Goal: Task Accomplishment & Management: Manage account settings

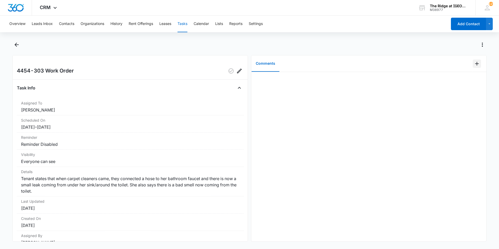
click at [475, 66] on button "Add Comment" at bounding box center [477, 64] width 8 height 8
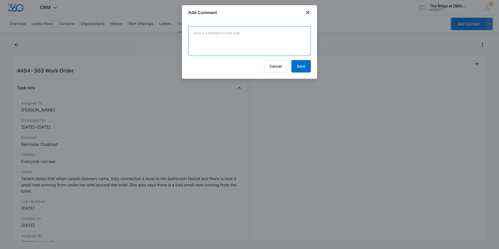
click at [282, 39] on textarea at bounding box center [249, 41] width 123 height 30
type textarea "s"
type textarea "i"
type textarea "no plumbing was messed with. leak was caused by faulty faucet swapped with temp…"
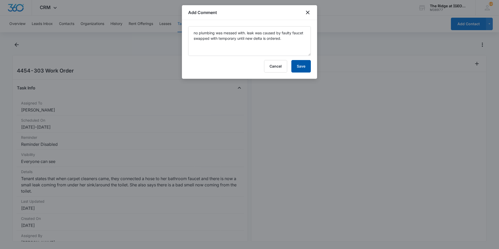
click at [298, 69] on button "Save" at bounding box center [300, 66] width 19 height 12
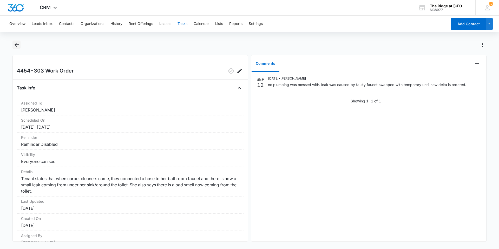
click at [16, 47] on icon "Back" at bounding box center [17, 45] width 6 height 6
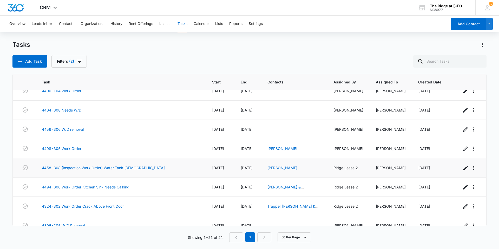
scroll to position [268, 0]
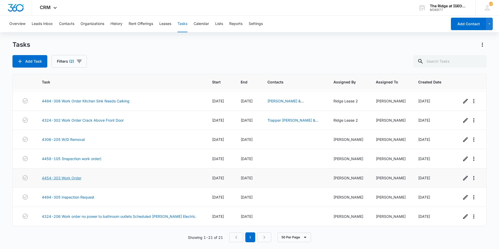
click at [74, 180] on link "4454-303 Work Order" at bounding box center [62, 177] width 40 height 5
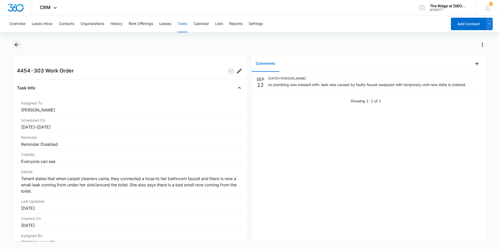
drag, startPoint x: 16, startPoint y: 47, endPoint x: 16, endPoint y: 44, distance: 2.9
click at [16, 44] on icon "Back" at bounding box center [17, 45] width 4 height 4
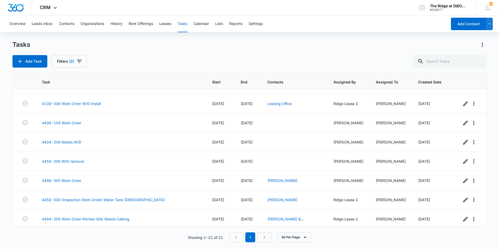
scroll to position [268, 0]
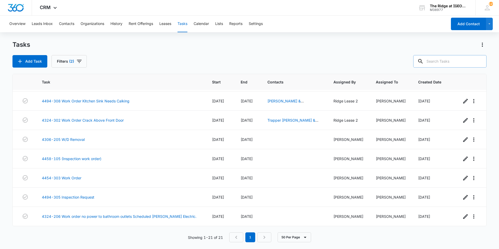
click at [442, 65] on input "text" at bounding box center [449, 61] width 73 height 12
type input "floor"
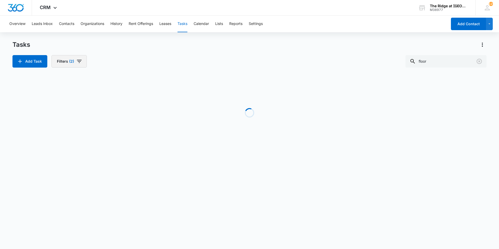
click at [79, 60] on icon "button" at bounding box center [79, 61] width 5 height 3
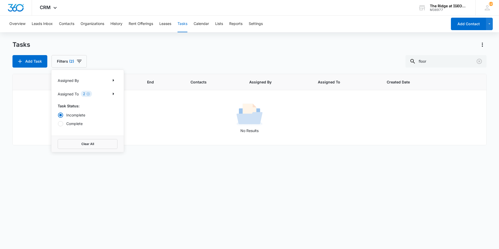
click at [81, 125] on label "Complete" at bounding box center [88, 123] width 60 height 5
click at [58, 124] on input "Complete" at bounding box center [58, 123] width 0 height 0
radio input "false"
radio input "true"
click at [143, 59] on div "Add Task Filters (2) Assigned By Assigned To 2 Task Status: Incomplete Complete…" at bounding box center [249, 61] width 474 height 12
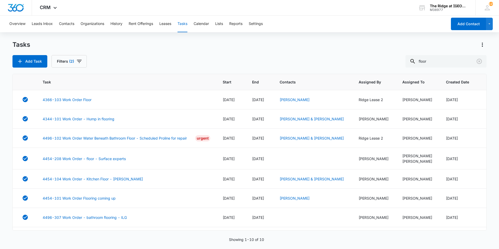
click at [161, 61] on div "Add Task Filters (2) floor" at bounding box center [249, 61] width 474 height 12
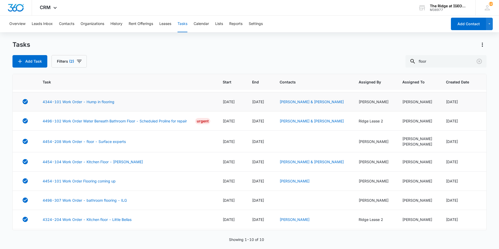
scroll to position [26, 0]
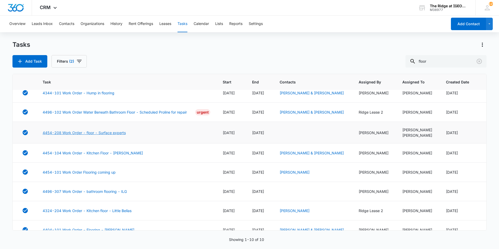
click at [106, 132] on link "4454-208 Work Order - floor - Surface experts" at bounding box center [84, 132] width 83 height 5
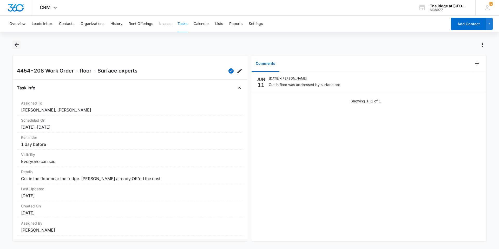
click at [14, 43] on icon "Back" at bounding box center [17, 45] width 6 height 6
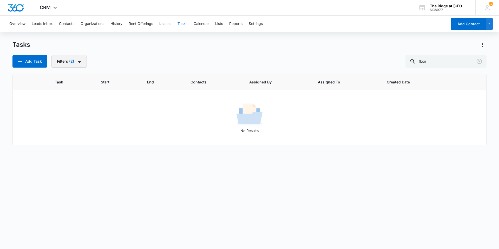
click at [83, 56] on button "Filters (2)" at bounding box center [68, 61] width 35 height 12
click at [69, 123] on label "Complete" at bounding box center [88, 123] width 60 height 5
click at [58, 123] on input "Complete" at bounding box center [58, 123] width 0 height 0
radio input "false"
radio input "true"
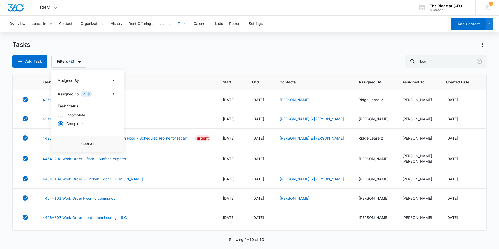
click at [149, 64] on div "Add Task Filters (2) Assigned By Assigned To 2 Task Status: Incomplete Complete…" at bounding box center [249, 61] width 474 height 12
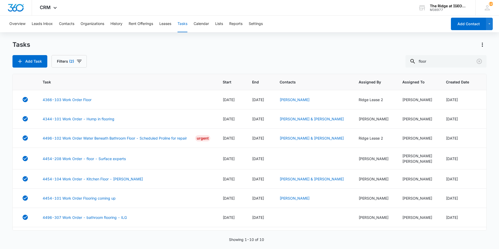
click at [147, 62] on div "Add Task Filters (2) floor" at bounding box center [249, 61] width 474 height 12
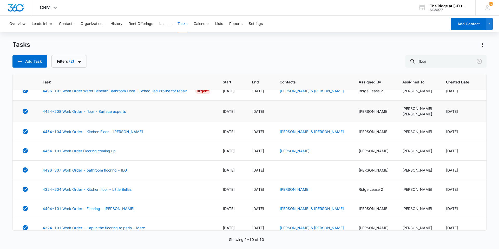
scroll to position [54, 0]
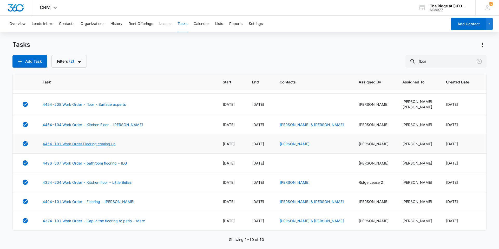
click at [108, 141] on link "4454-101 Work Order Flooring coming up" at bounding box center [79, 143] width 73 height 5
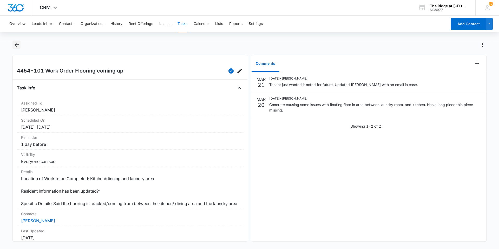
click at [18, 47] on div at bounding box center [249, 48] width 474 height 15
click at [18, 47] on icon "Back" at bounding box center [17, 45] width 6 height 6
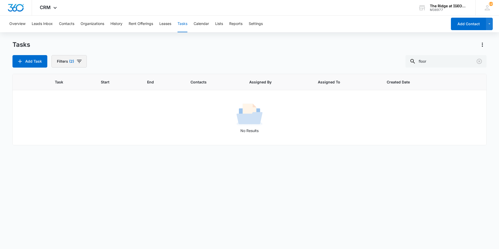
click at [76, 61] on icon "button" at bounding box center [79, 61] width 6 height 6
click at [66, 121] on label "Complete" at bounding box center [88, 123] width 60 height 5
click at [58, 123] on input "Complete" at bounding box center [58, 123] width 0 height 0
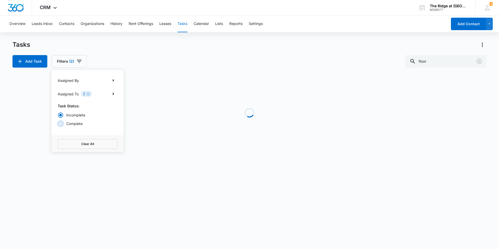
radio input "false"
radio input "true"
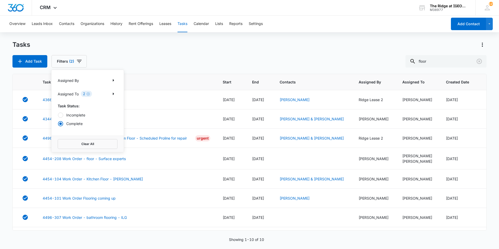
click at [94, 55] on div "Tasks Add Task Filters (2) Assigned By Assigned To 2 Task Status: Incomplete Co…" at bounding box center [249, 54] width 474 height 27
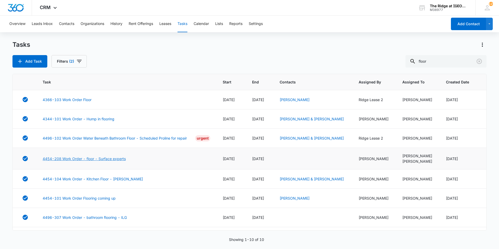
click at [64, 158] on link "4454-208 Work Order - floor - Surface experts" at bounding box center [84, 158] width 83 height 5
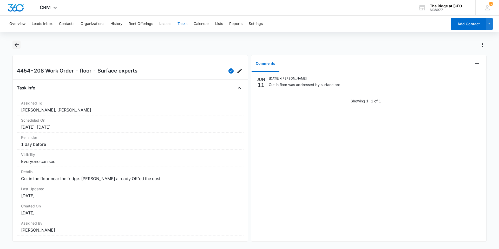
click at [15, 44] on icon "Back" at bounding box center [17, 45] width 4 height 4
